Goal: Check status: Check status

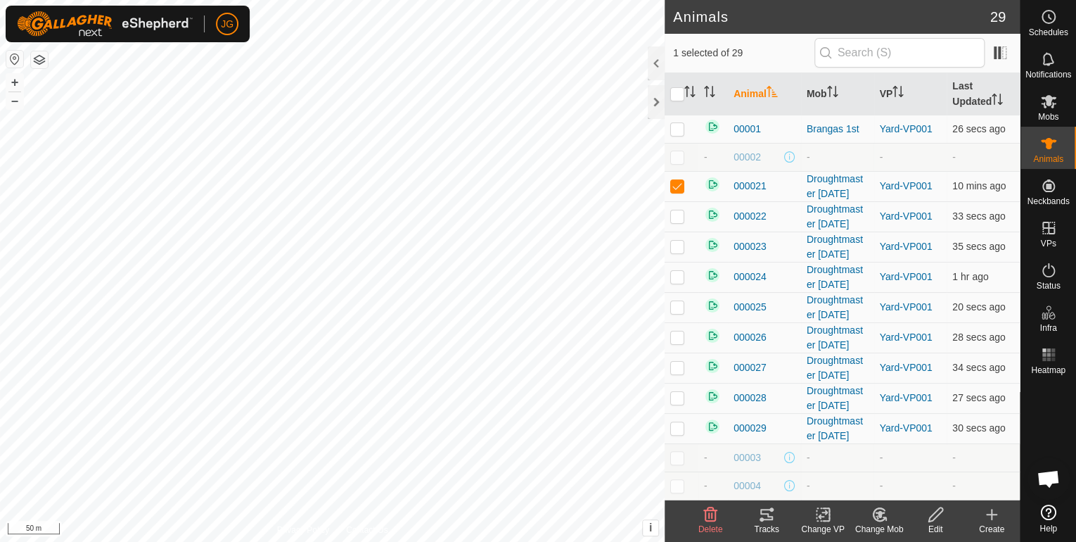
click at [759, 511] on icon at bounding box center [766, 514] width 17 height 17
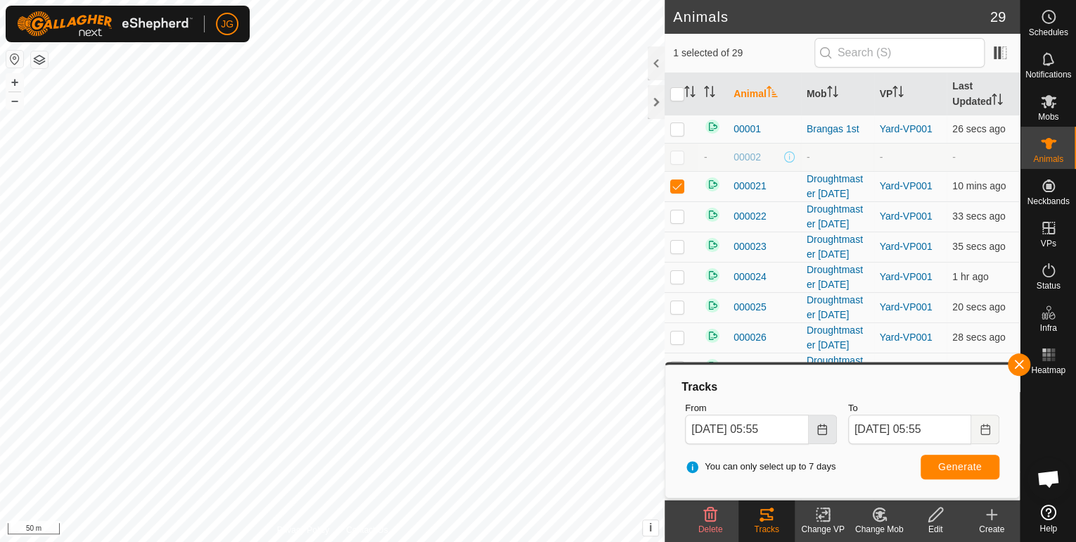
click at [827, 430] on icon "Choose Date" at bounding box center [822, 428] width 11 height 11
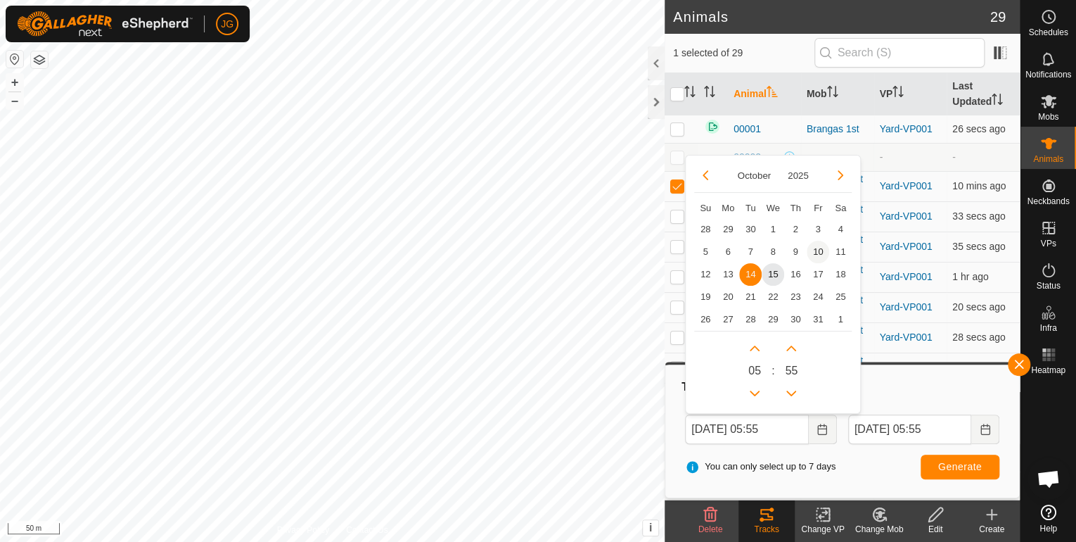
click at [814, 250] on span "10" at bounding box center [818, 252] width 23 height 23
type input "[DATE] 05:55"
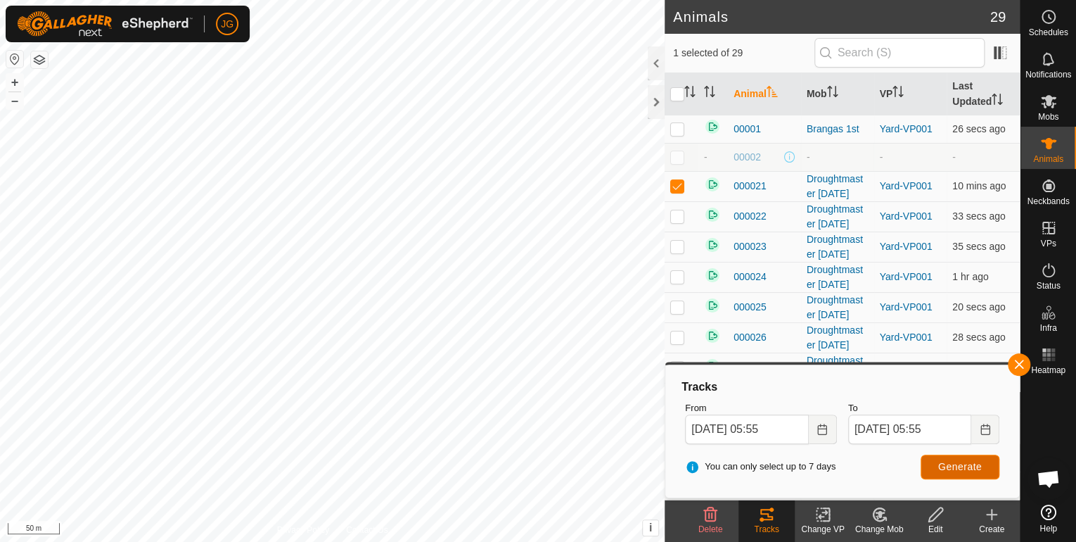
click at [973, 464] on span "Generate" at bounding box center [960, 466] width 44 height 11
click at [1024, 364] on button "button" at bounding box center [1019, 364] width 23 height 23
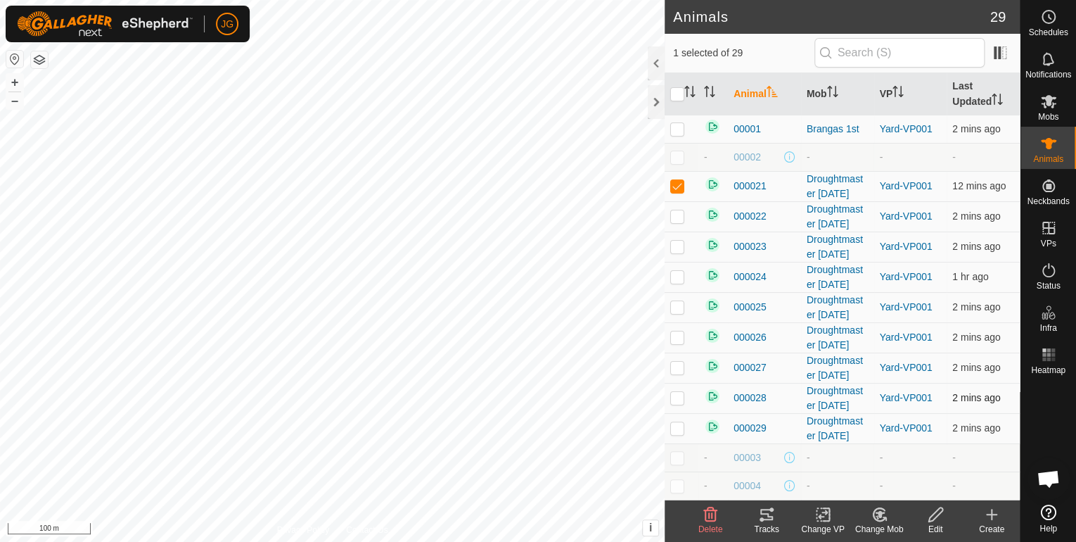
checkbox input "false"
